Goal: Use online tool/utility: Utilize a website feature to perform a specific function

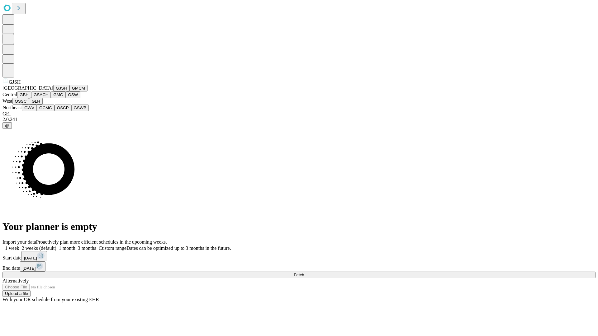
click at [53, 92] on button "GJSH" at bounding box center [61, 88] width 16 height 7
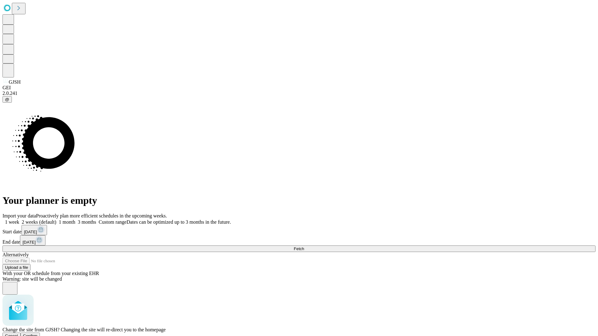
click at [38, 334] on span "Confirm" at bounding box center [30, 336] width 15 height 5
click at [56, 219] on label "2 weeks (default)" at bounding box center [37, 221] width 37 height 5
click at [304, 247] on span "Fetch" at bounding box center [299, 249] width 10 height 5
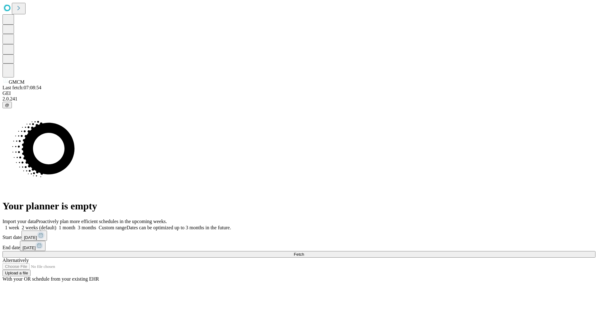
click at [56, 225] on label "2 weeks (default)" at bounding box center [37, 227] width 37 height 5
click at [304, 252] on span "Fetch" at bounding box center [299, 254] width 10 height 5
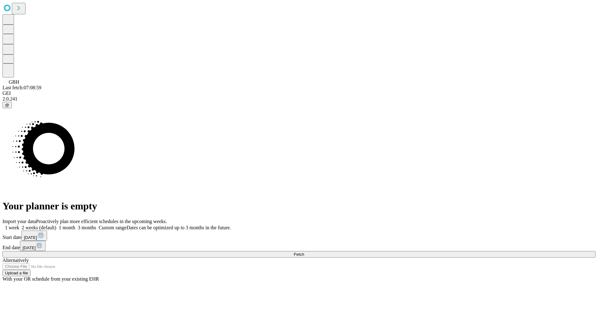
click at [56, 225] on label "2 weeks (default)" at bounding box center [37, 227] width 37 height 5
click at [304, 252] on span "Fetch" at bounding box center [299, 254] width 10 height 5
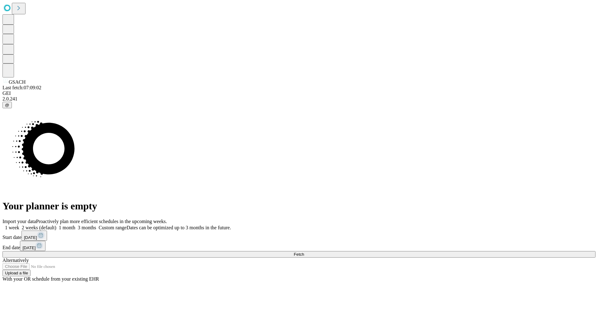
click at [304, 252] on span "Fetch" at bounding box center [299, 254] width 10 height 5
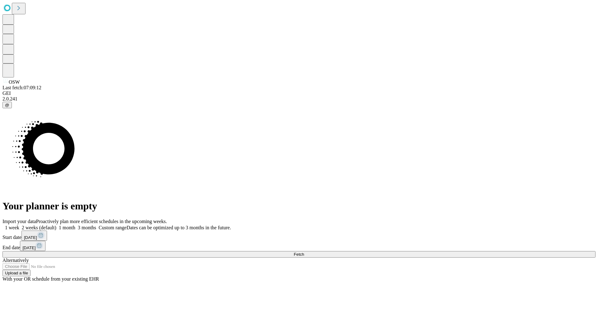
click at [56, 225] on label "2 weeks (default)" at bounding box center [37, 227] width 37 height 5
click at [304, 252] on span "Fetch" at bounding box center [299, 254] width 10 height 5
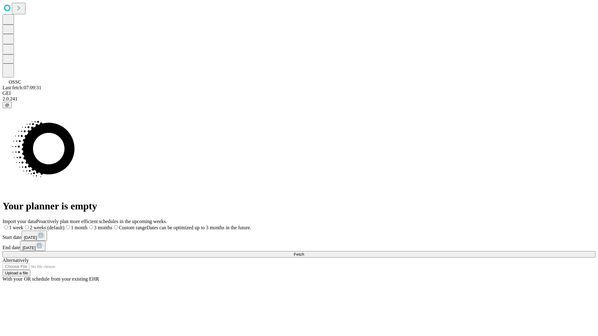
click at [304, 252] on span "Fetch" at bounding box center [299, 254] width 10 height 5
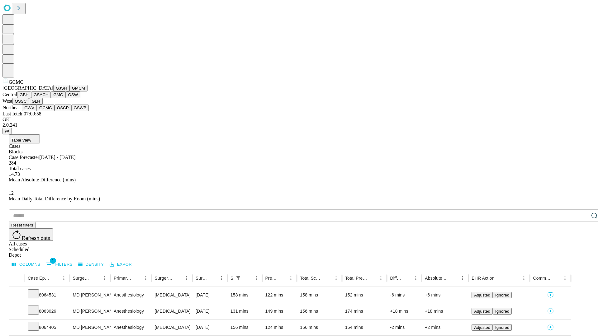
click at [54, 111] on button "OSCP" at bounding box center [62, 108] width 17 height 7
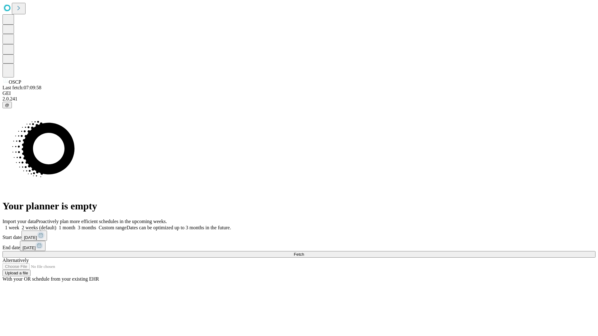
click at [56, 225] on label "2 weeks (default)" at bounding box center [37, 227] width 37 height 5
click at [304, 252] on span "Fetch" at bounding box center [299, 254] width 10 height 5
